Goal: Communication & Community: Ask a question

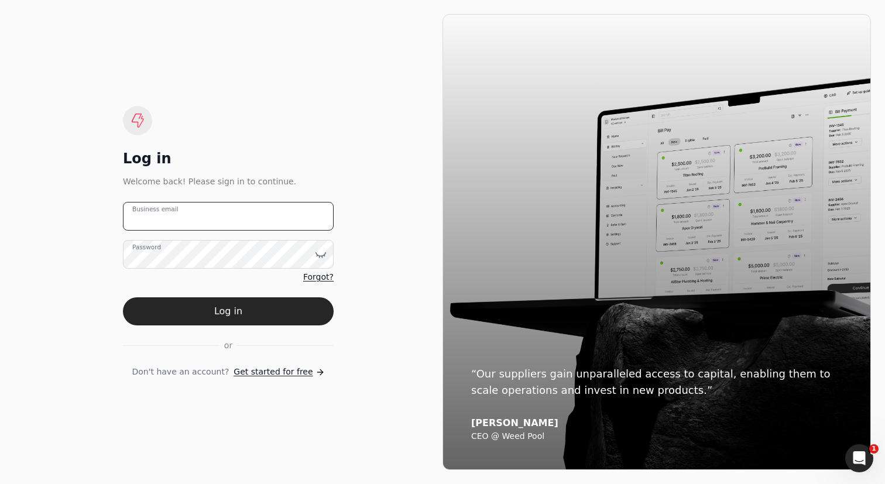
type email "[EMAIL_ADDRESS][DOMAIN_NAME]"
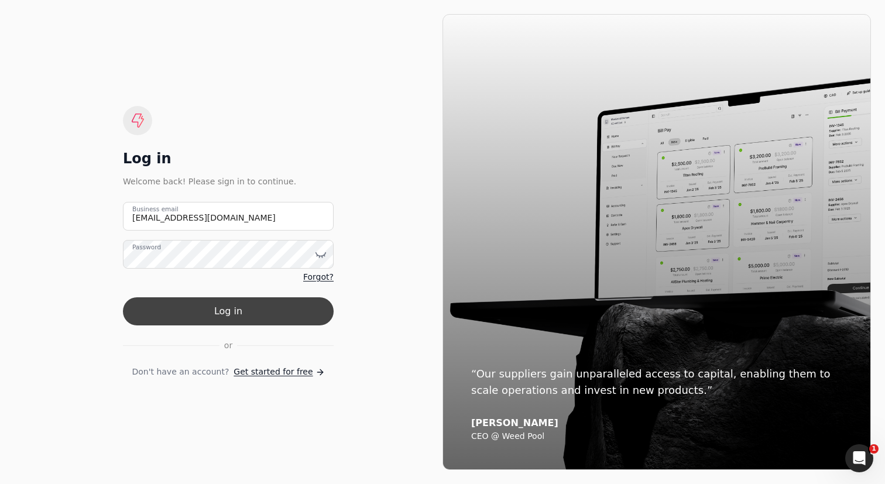
click at [255, 312] on button "Log in" at bounding box center [228, 312] width 211 height 28
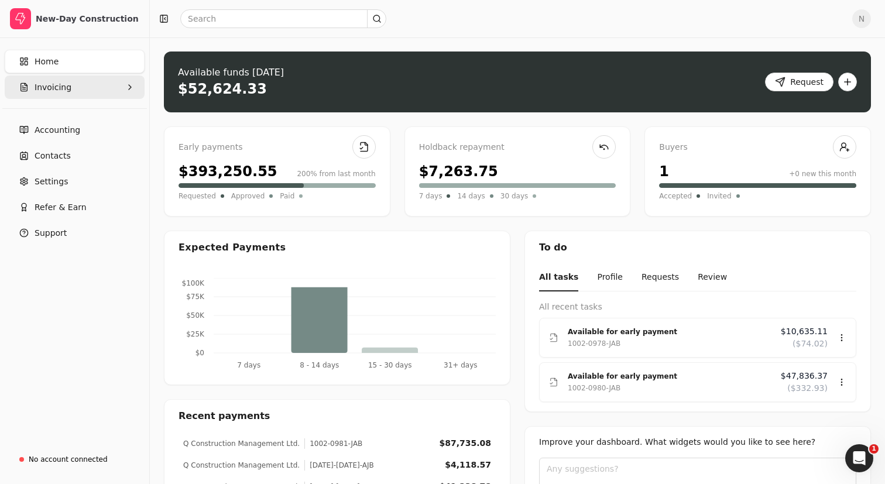
click at [112, 83] on button "Invoicing" at bounding box center [75, 87] width 140 height 23
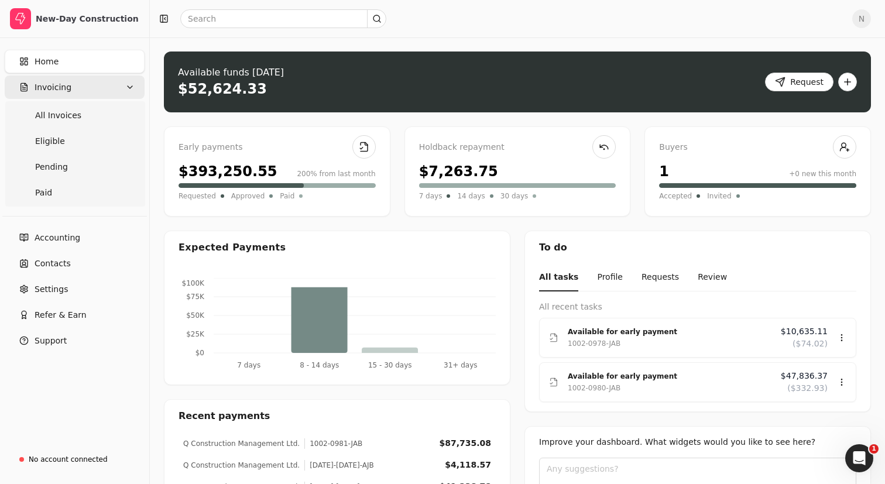
click at [112, 83] on button "Invoicing" at bounding box center [75, 87] width 140 height 23
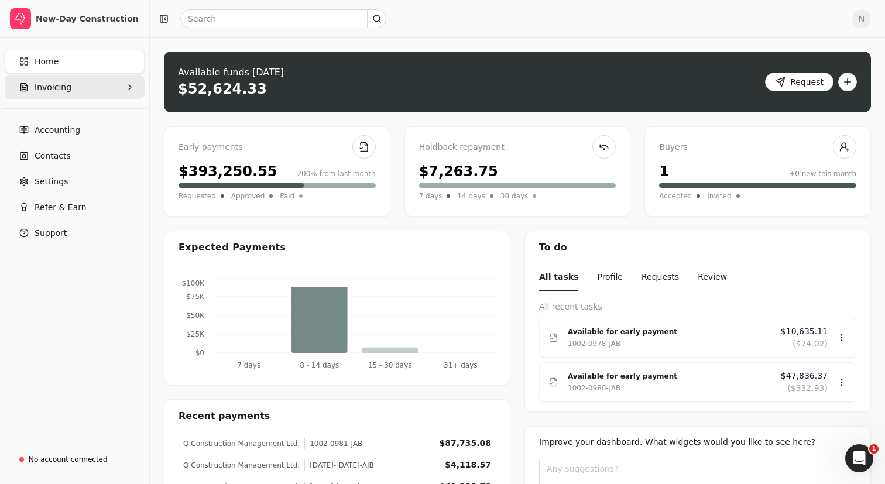
click at [112, 91] on button "Invoicing" at bounding box center [75, 87] width 140 height 23
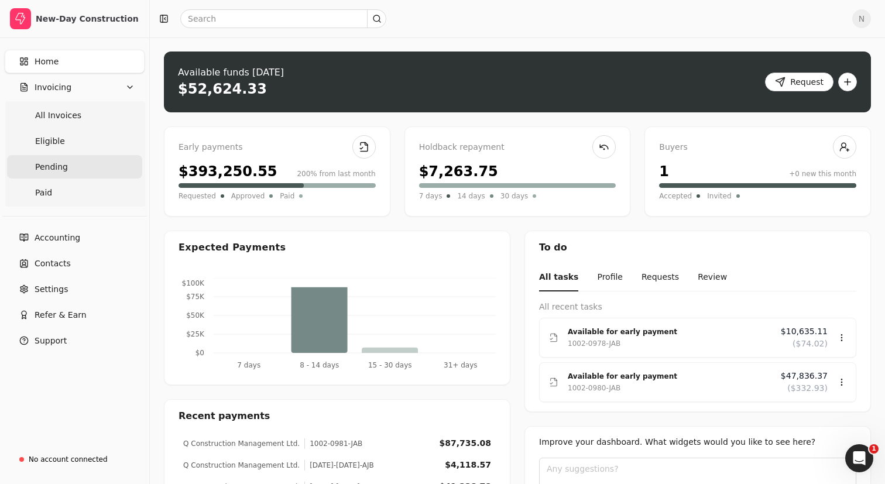
click at [69, 171] on link "Pending" at bounding box center [74, 166] width 135 height 23
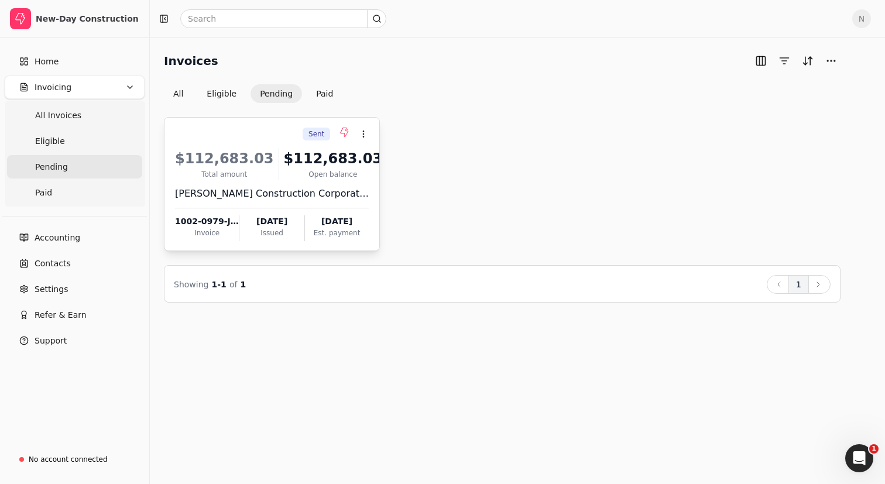
click at [333, 175] on div "Open balance" at bounding box center [333, 174] width 99 height 11
click at [367, 162] on icon at bounding box center [362, 163] width 9 height 9
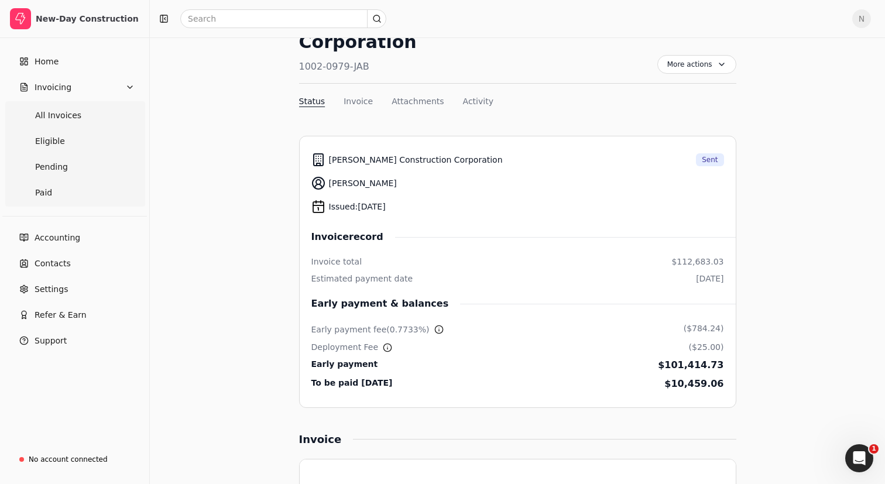
scroll to position [82, 0]
click at [469, 95] on button "Activity" at bounding box center [478, 101] width 30 height 12
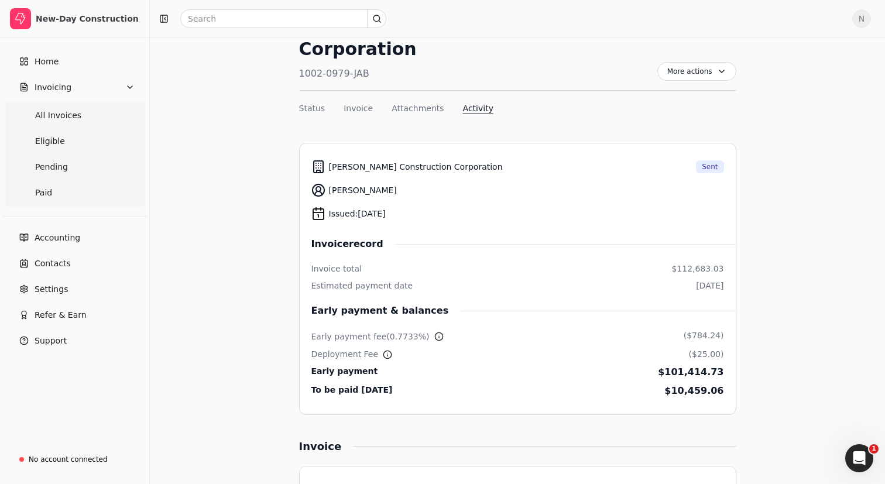
scroll to position [77, 0]
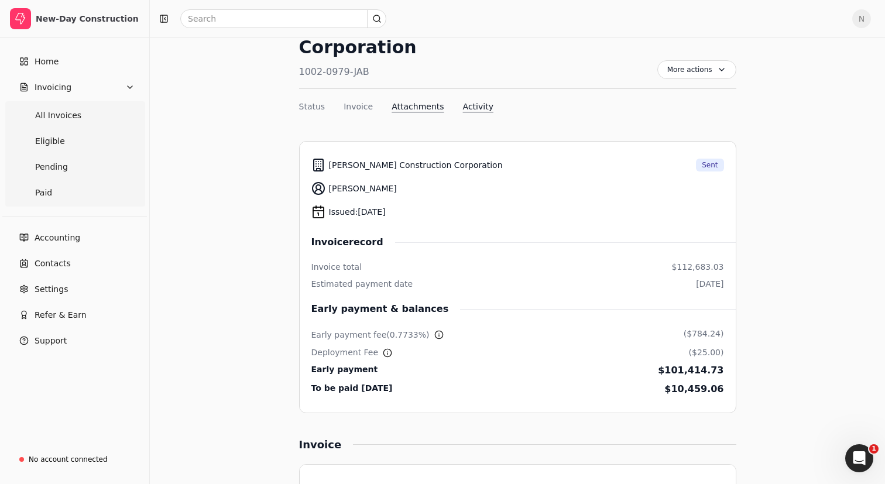
click at [419, 101] on button "Attachments" at bounding box center [418, 107] width 52 height 12
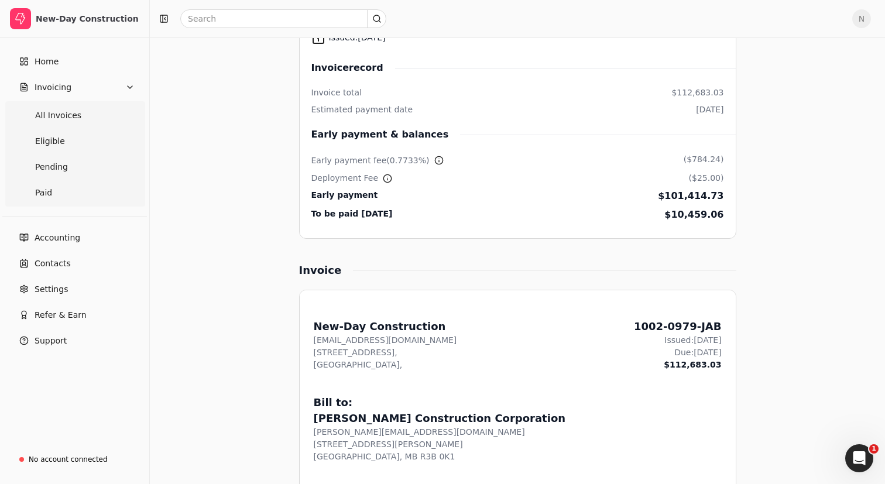
scroll to position [251, 1]
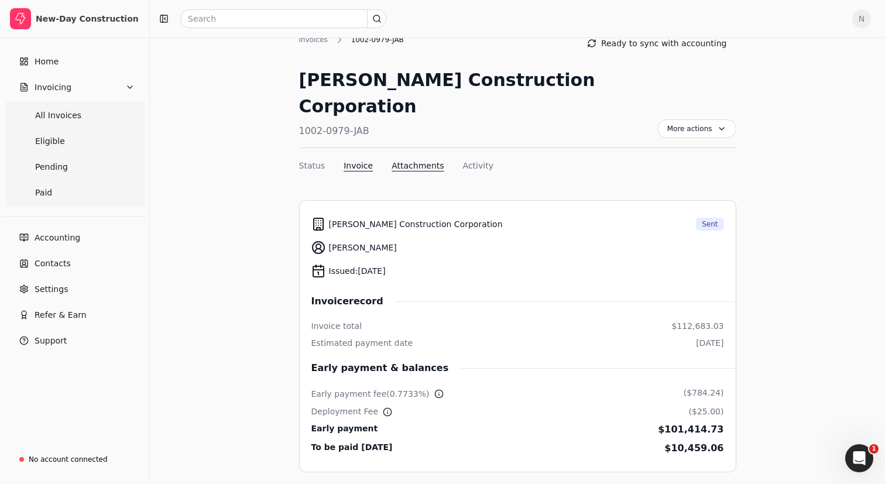
click at [360, 160] on button "Invoice" at bounding box center [358, 166] width 29 height 12
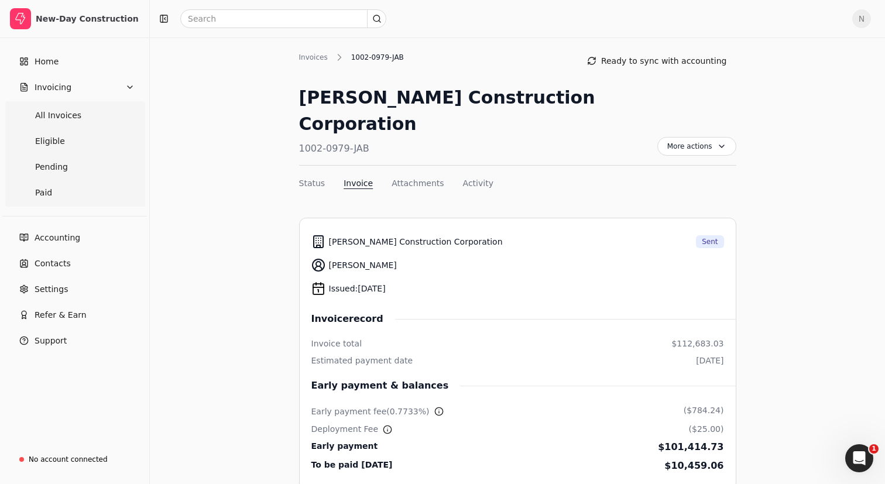
scroll to position [0, 0]
click at [317, 177] on button "Status" at bounding box center [312, 183] width 26 height 12
click at [54, 161] on span "Pending" at bounding box center [51, 167] width 33 height 12
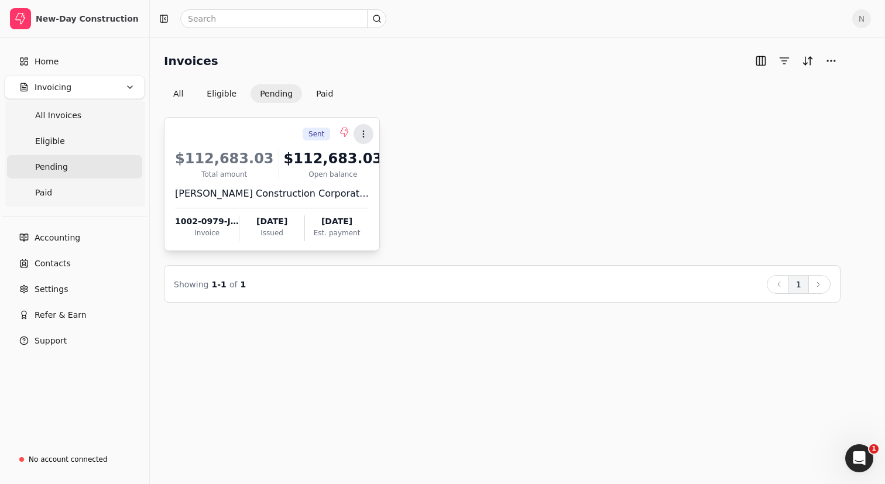
click at [369, 136] on button "Context Menu Button" at bounding box center [364, 134] width 20 height 20
click at [425, 137] on div "Sent Context Menu Button $112,683.03 Total amount $112,683.03 Open balance [PER…" at bounding box center [502, 184] width 677 height 134
click at [323, 188] on div "[PERSON_NAME] Construction Corporation" at bounding box center [272, 194] width 194 height 14
click at [65, 69] on link "Home" at bounding box center [75, 61] width 140 height 23
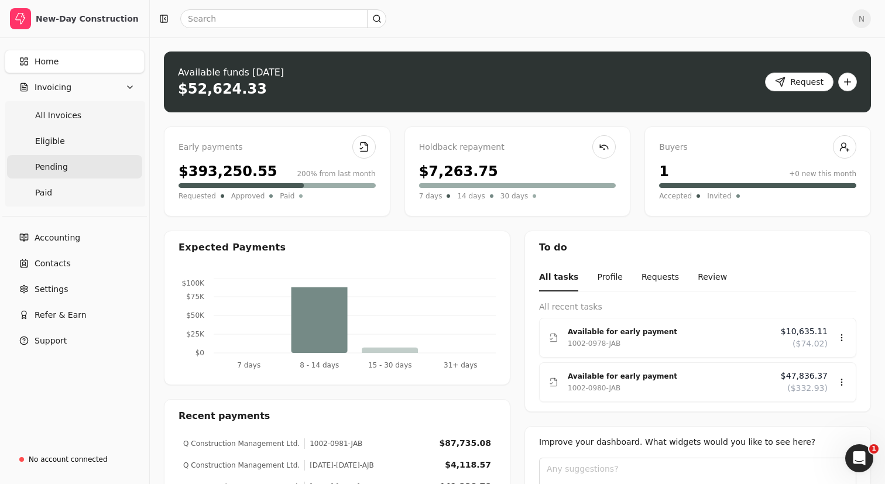
click at [80, 173] on link "Pending" at bounding box center [74, 166] width 135 height 23
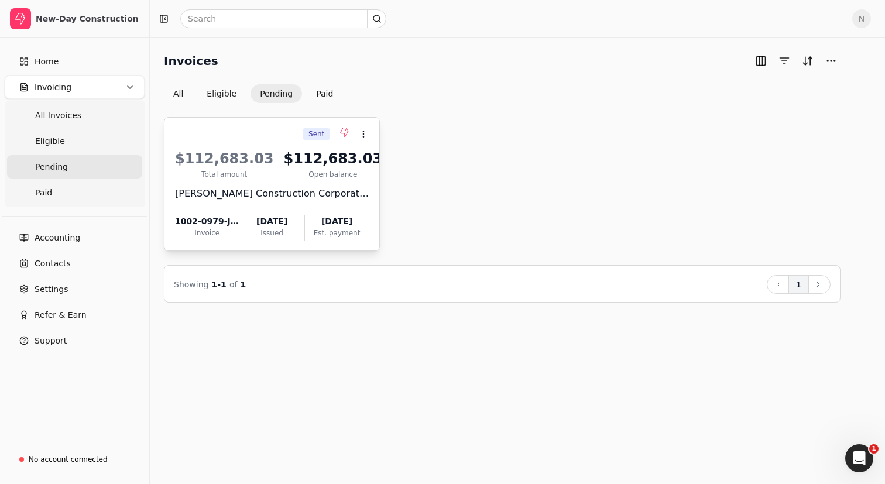
click at [322, 132] on span "Sent" at bounding box center [317, 134] width 16 height 11
click at [349, 129] on icon at bounding box center [344, 132] width 9 height 9
click at [221, 157] on div "$112,683.03" at bounding box center [224, 158] width 99 height 21
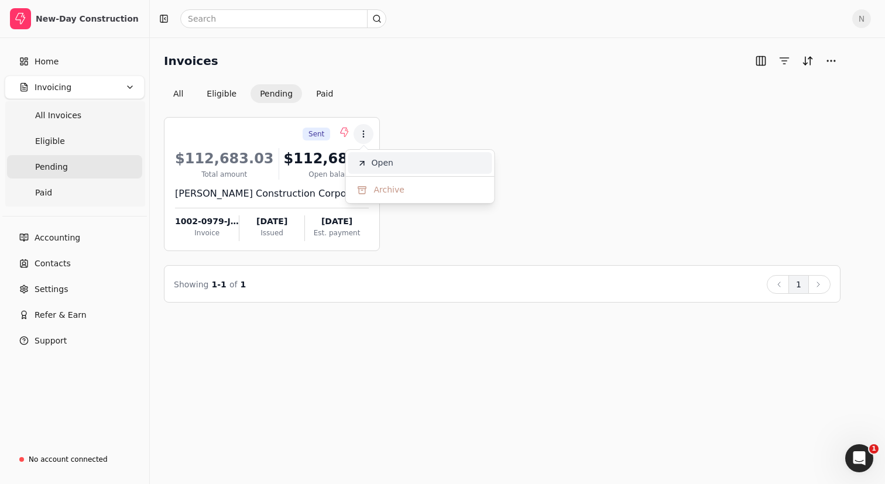
click at [361, 162] on icon at bounding box center [362, 163] width 9 height 9
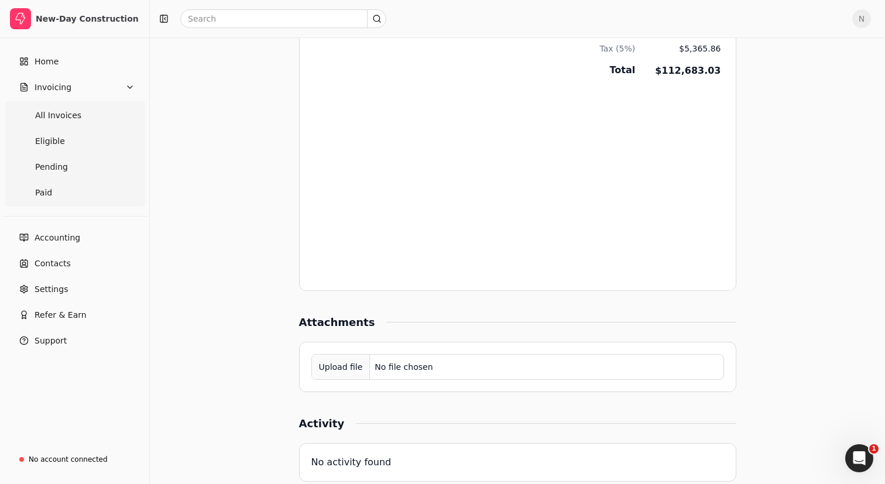
scroll to position [810, 0]
click at [422, 449] on div "No activity found" at bounding box center [518, 463] width 413 height 28
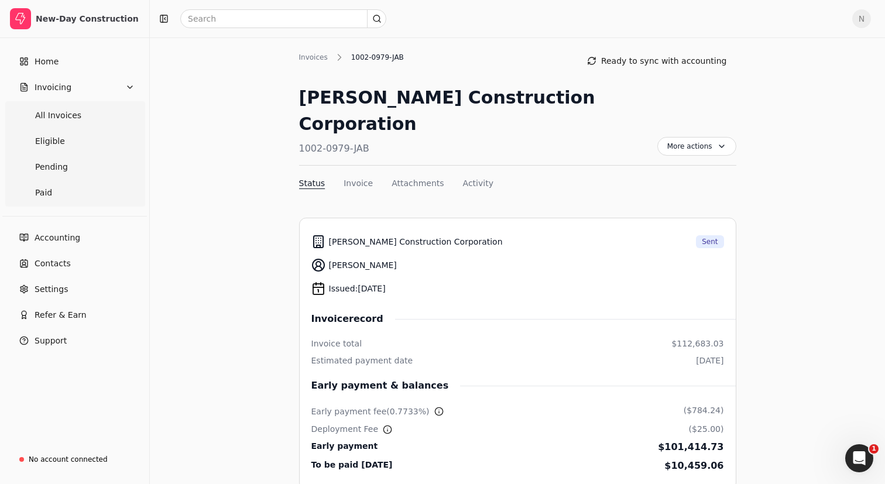
scroll to position [0, 0]
click at [721, 137] on span "More actions" at bounding box center [697, 146] width 79 height 19
click at [49, 61] on span "Home" at bounding box center [47, 62] width 24 height 12
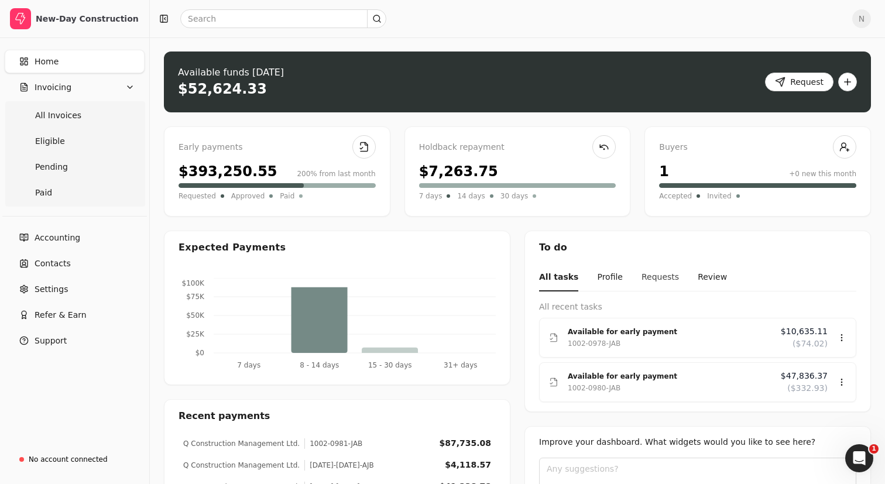
click at [646, 279] on button "Requests" at bounding box center [660, 278] width 37 height 28
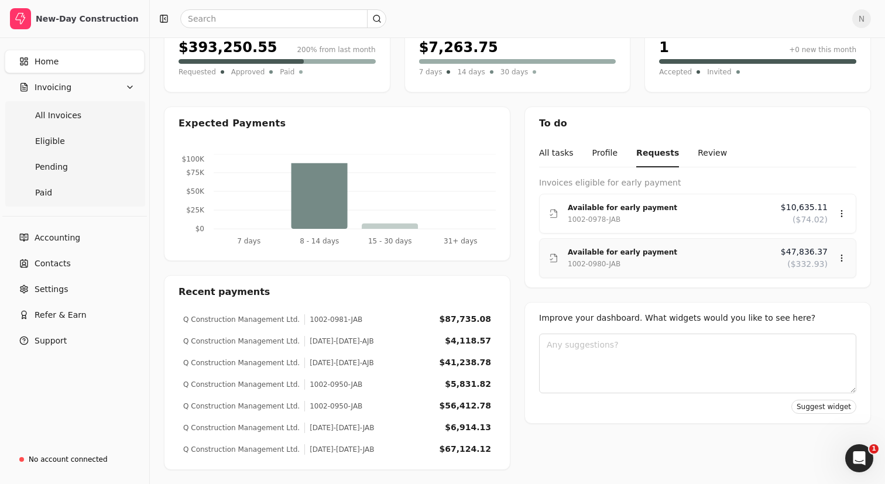
scroll to position [124, 0]
click at [611, 158] on button "Profile" at bounding box center [606, 154] width 26 height 28
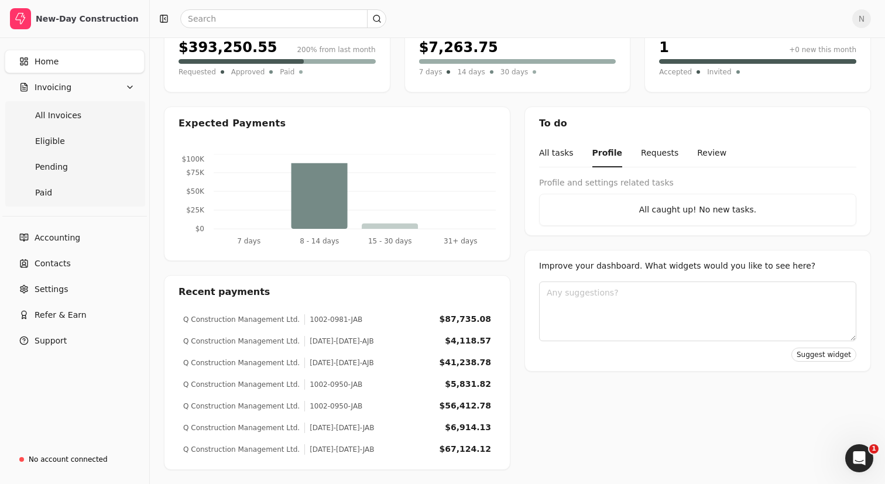
click at [633, 156] on nav "All tasks Profile Requests Review" at bounding box center [697, 154] width 317 height 28
click at [645, 155] on button "Requests" at bounding box center [659, 154] width 37 height 28
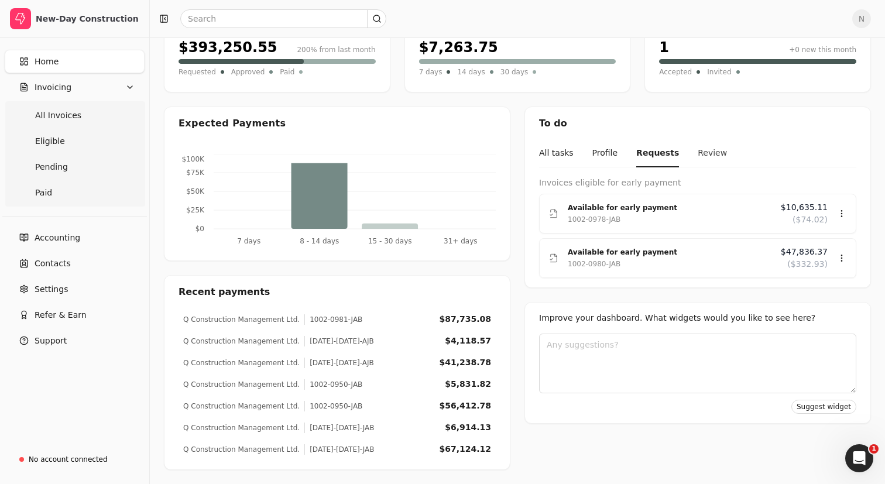
click at [698, 155] on button "Review" at bounding box center [712, 154] width 29 height 28
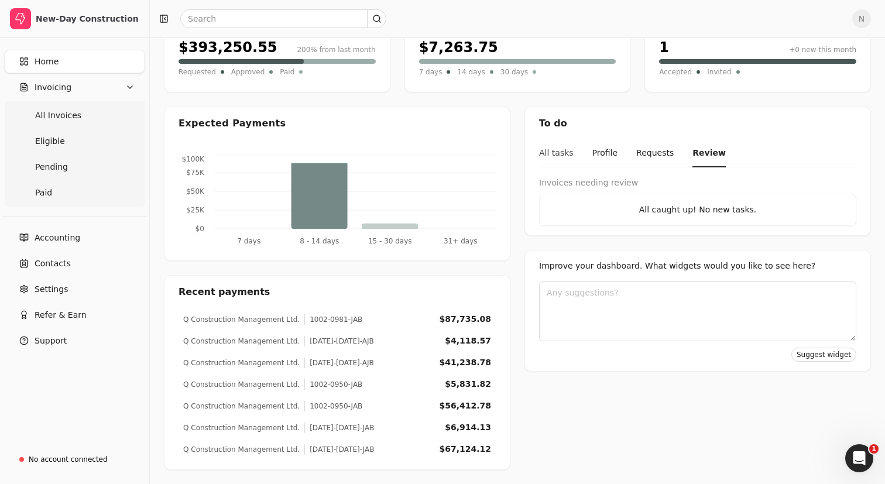
click at [559, 149] on button "All tasks" at bounding box center [556, 154] width 35 height 28
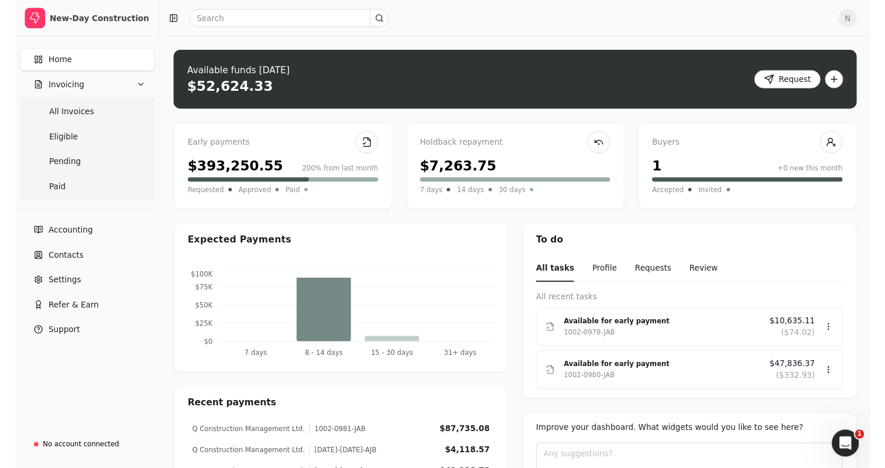
scroll to position [0, 0]
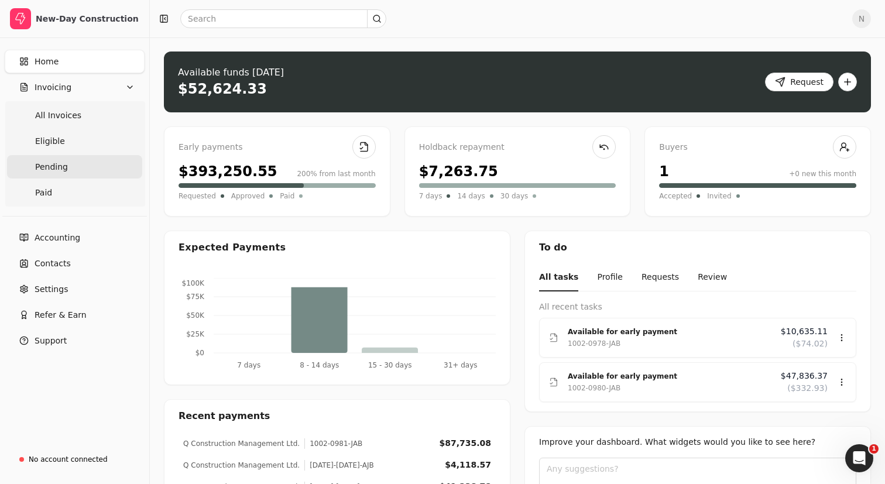
click at [121, 164] on link "Pending" at bounding box center [74, 166] width 135 height 23
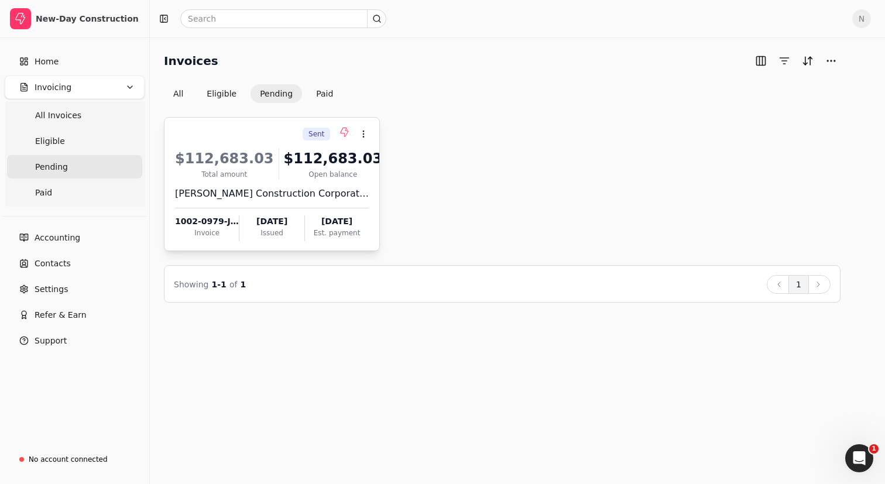
click at [317, 134] on span "Sent" at bounding box center [317, 134] width 16 height 11
click at [364, 134] on circle at bounding box center [364, 134] width 1 height 1
click at [437, 125] on div "Sent Context Menu Button $112,683.03 Total amount $112,683.03 Open balance [PER…" at bounding box center [502, 184] width 677 height 134
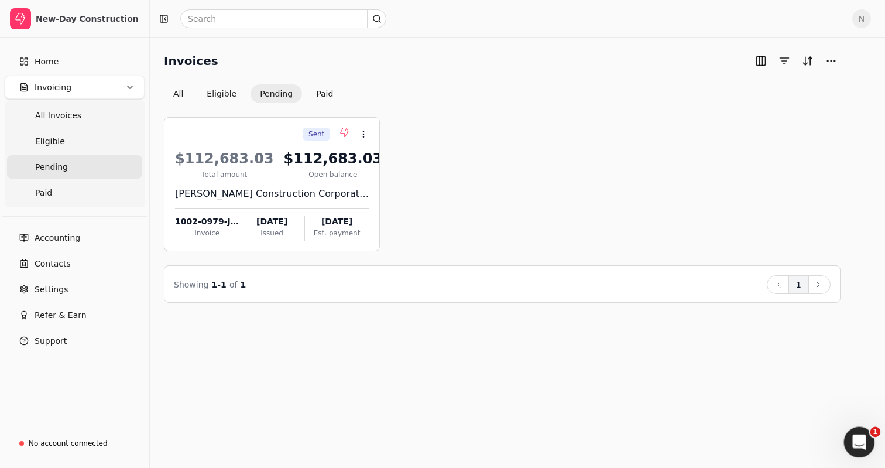
click at [859, 446] on icon "Open Intercom Messenger" at bounding box center [858, 440] width 19 height 19
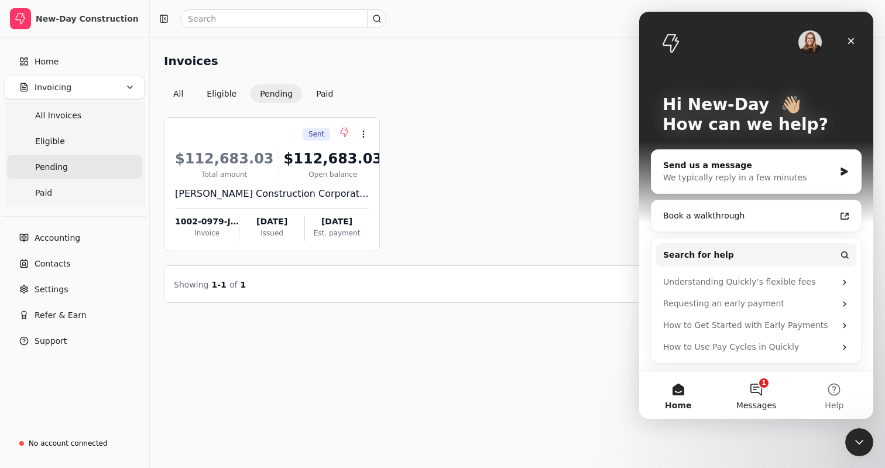
click at [757, 396] on button "1 Messages" at bounding box center [756, 395] width 78 height 47
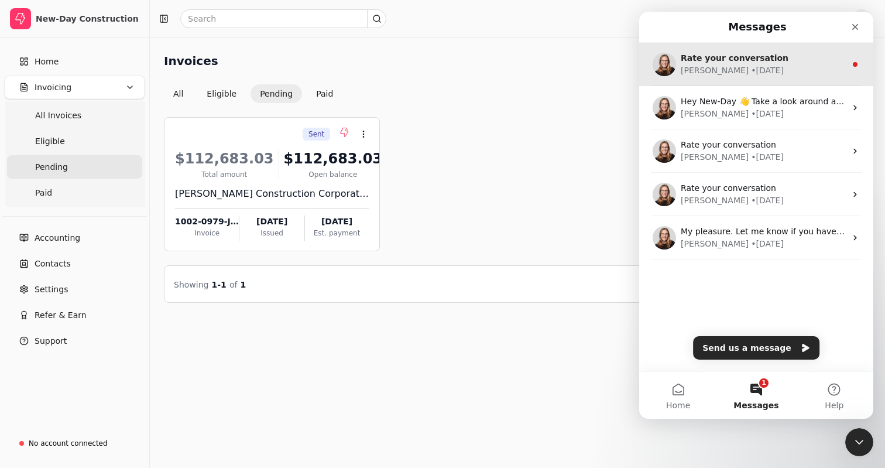
click at [775, 65] on div "[PERSON_NAME] • [DATE]" at bounding box center [763, 70] width 165 height 12
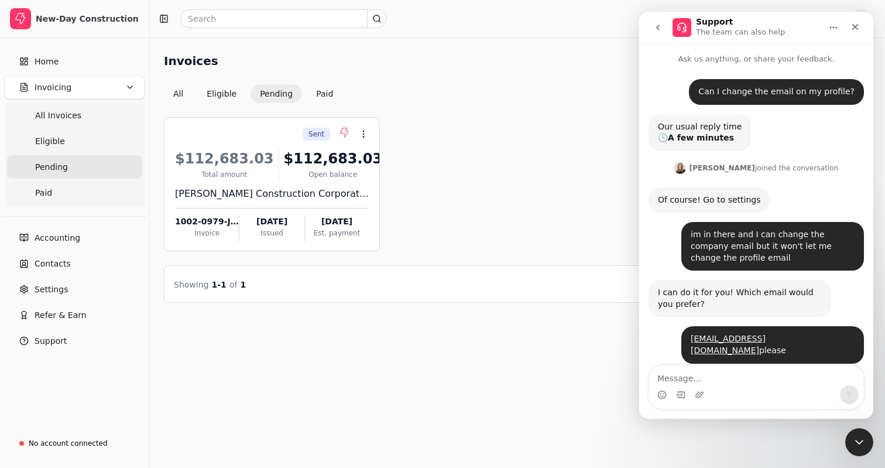
scroll to position [296, 0]
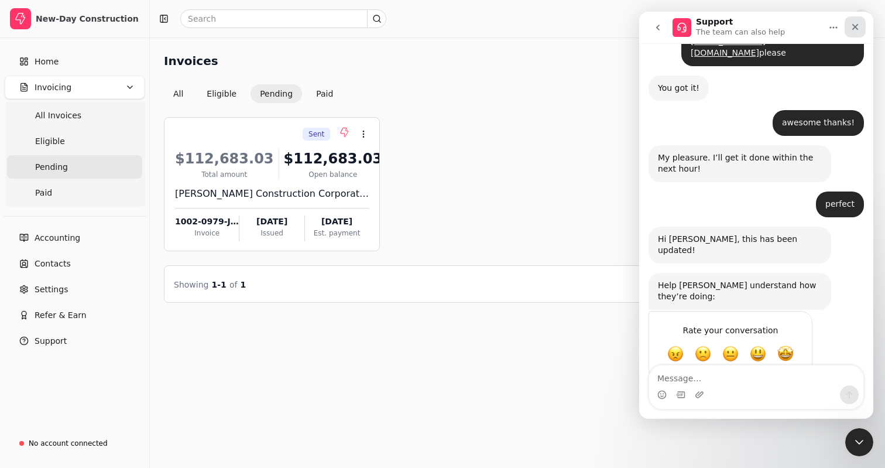
click at [857, 23] on icon "Close" at bounding box center [855, 26] width 9 height 9
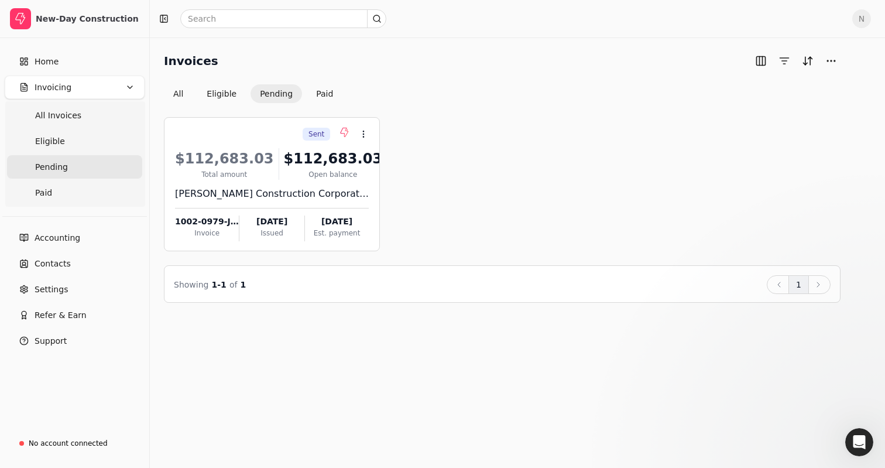
scroll to position [0, 0]
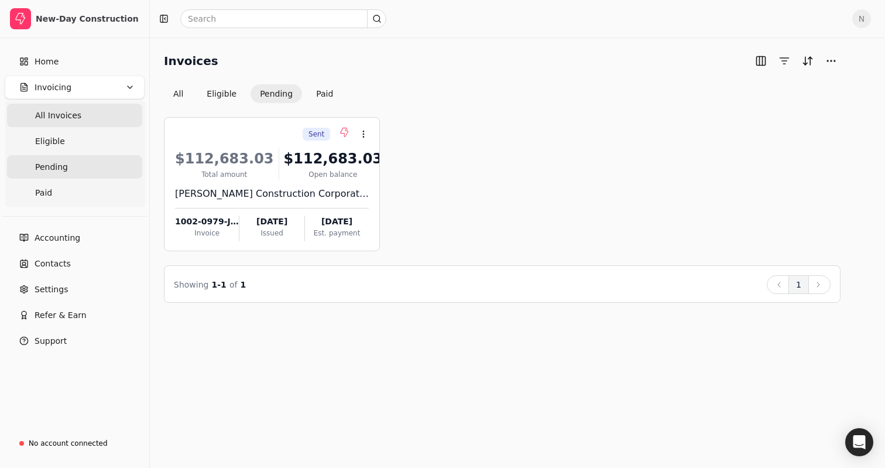
click at [71, 121] on span "All Invoices" at bounding box center [58, 116] width 46 height 12
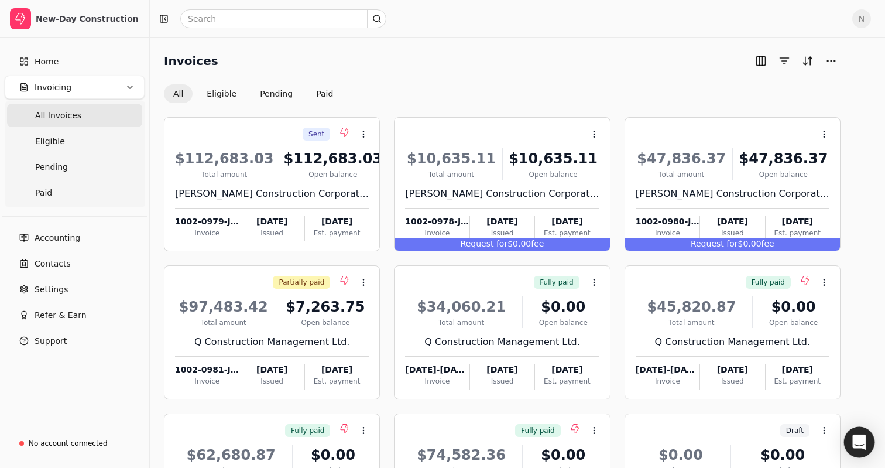
click at [859, 452] on div "Open Intercom Messenger" at bounding box center [859, 442] width 31 height 31
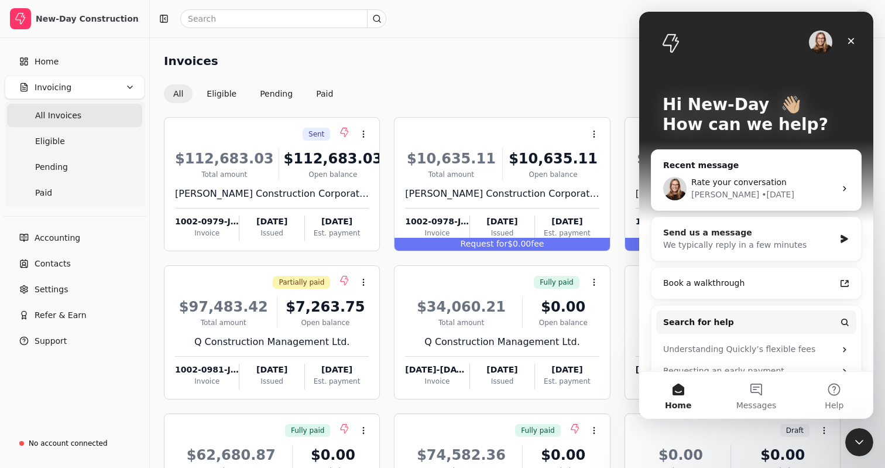
click at [787, 247] on div "We typically reply in a few minutes" at bounding box center [750, 245] width 172 height 12
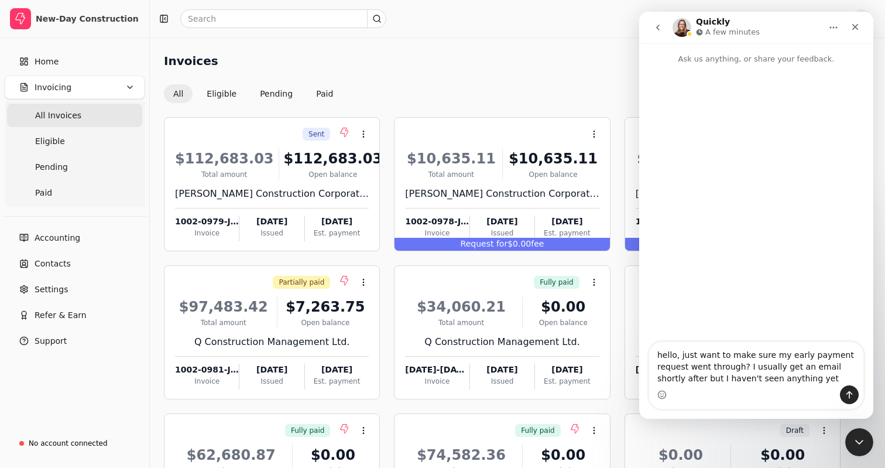
type textarea "hello, just want to make sure my early payment request went through? I usually …"
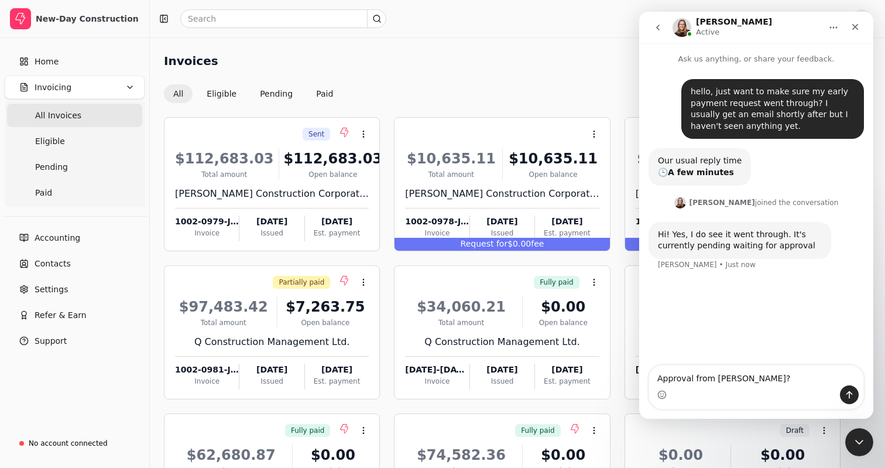
type textarea "Approval from Brenton?"
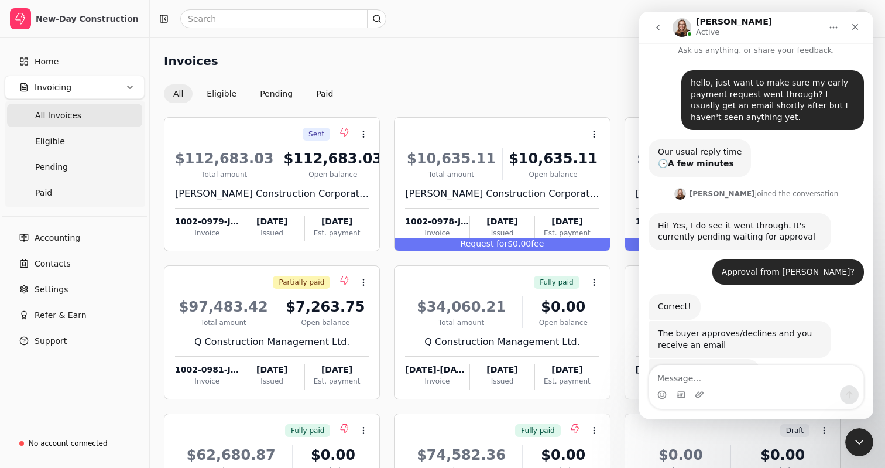
scroll to position [48, 0]
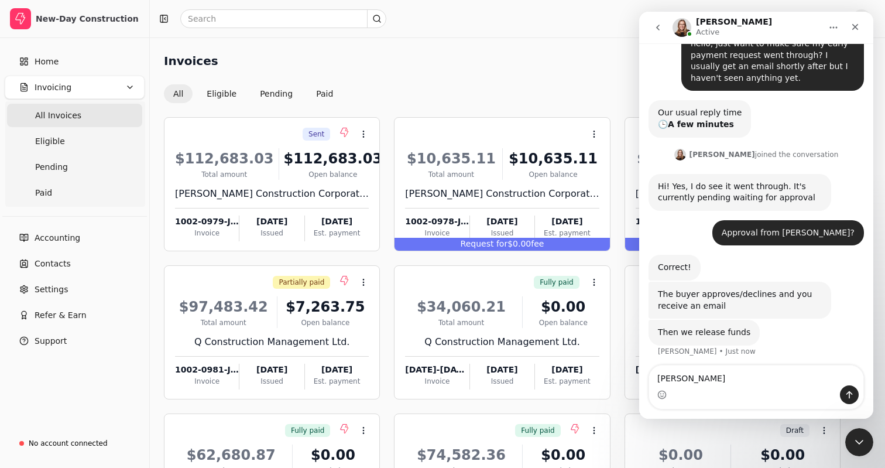
type textarea "gotcha"
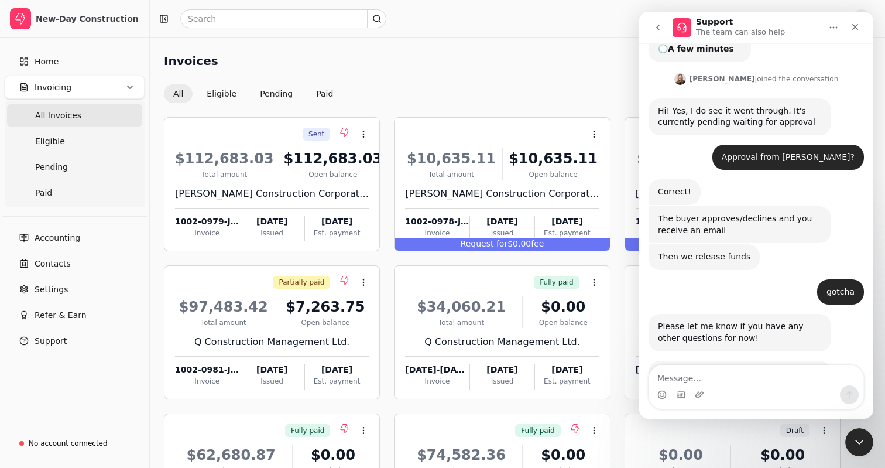
scroll to position [232, 0]
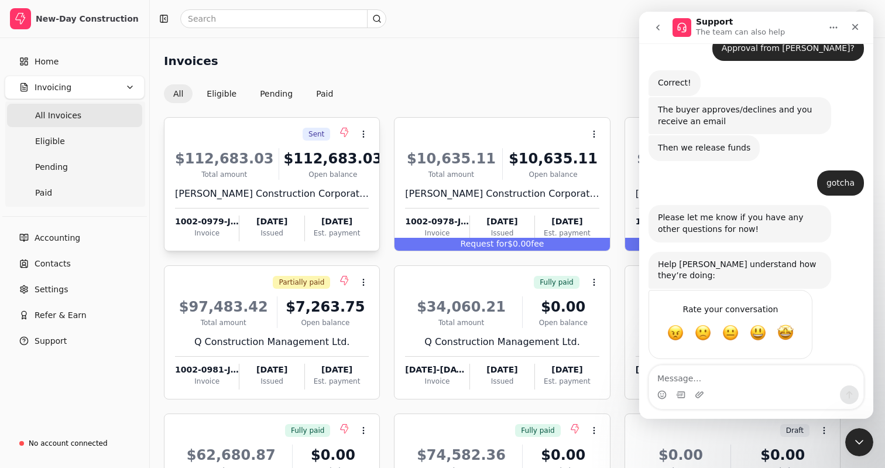
click at [243, 170] on div "Total amount" at bounding box center [224, 174] width 99 height 11
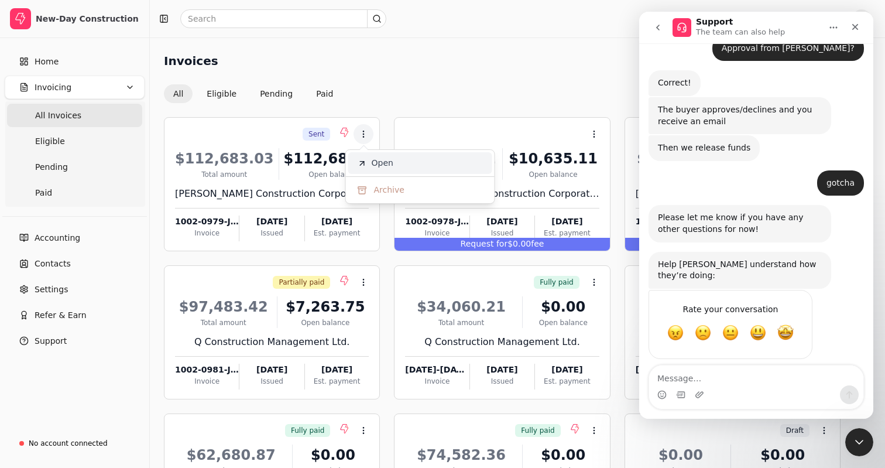
click at [383, 156] on li "Open" at bounding box center [420, 163] width 144 height 22
